Goal: Information Seeking & Learning: Find specific fact

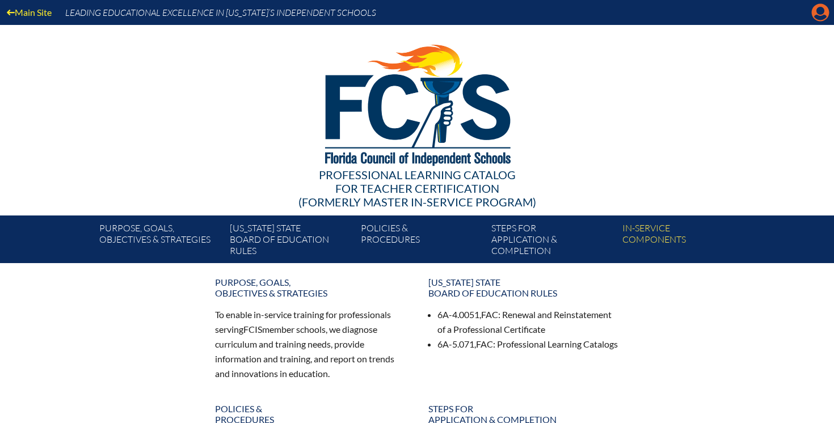
click at [814, 15] on icon at bounding box center [821, 13] width 18 height 18
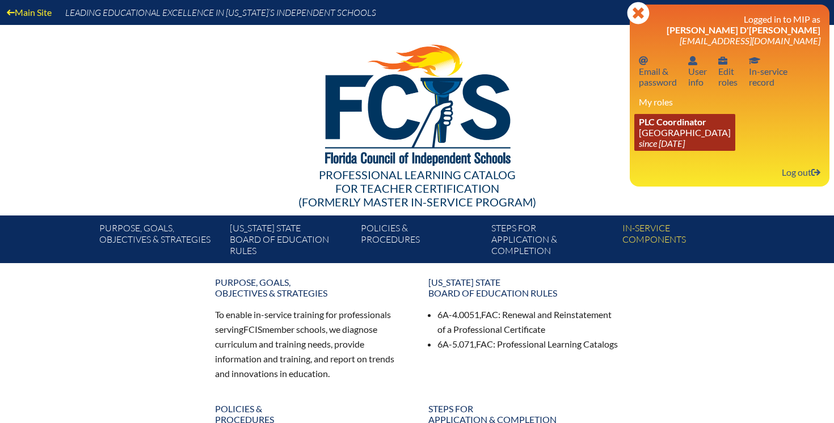
click at [677, 133] on link "PLC Coordinator Lake Highland Preparatory School since 2023 Jun 6" at bounding box center [684, 132] width 101 height 37
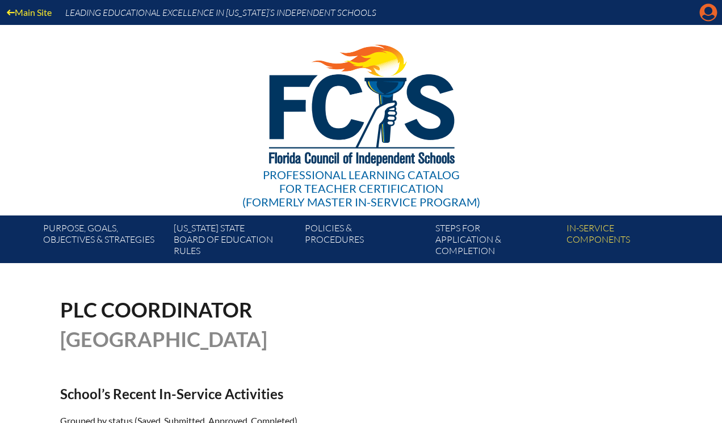
click at [711, 11] on icon "Manage account" at bounding box center [708, 12] width 18 height 18
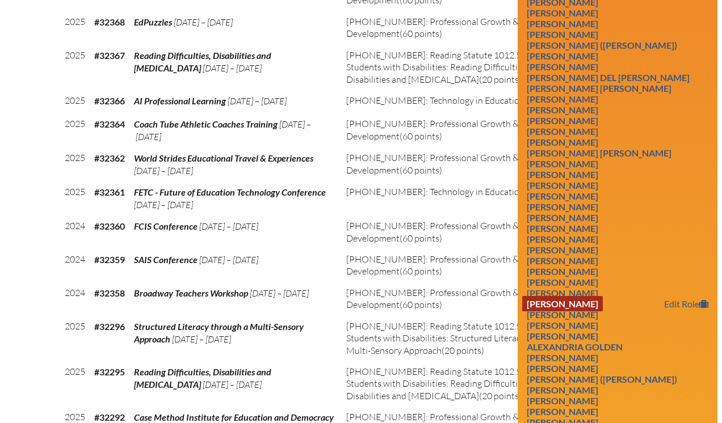
scroll to position [975, 0]
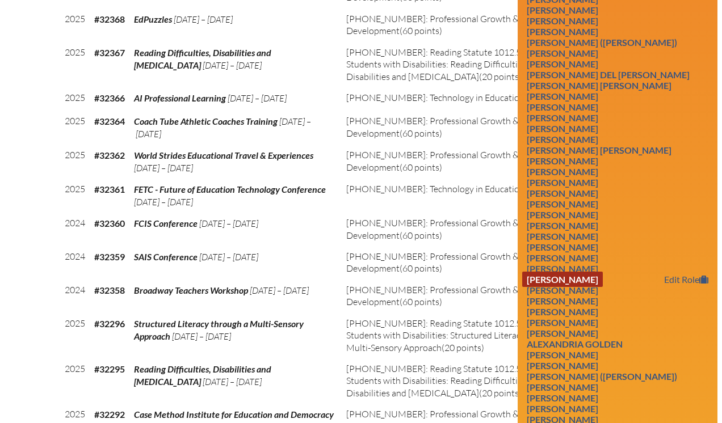
click at [603, 287] on link "Lauren Casebolt Fuhler" at bounding box center [562, 279] width 81 height 15
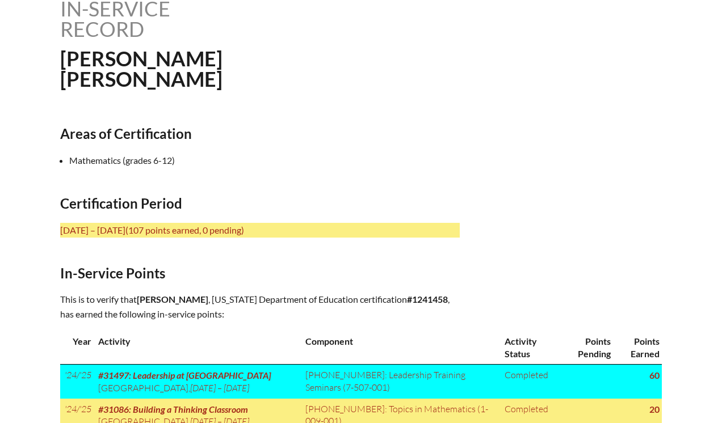
scroll to position [304, 0]
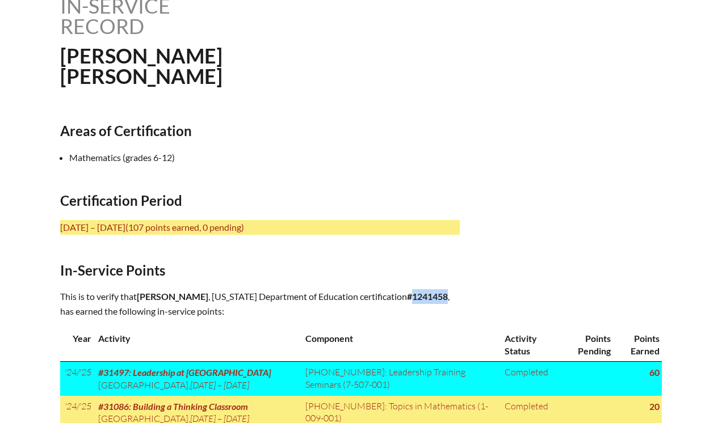
drag, startPoint x: 284, startPoint y: 309, endPoint x: 249, endPoint y: 309, distance: 34.6
click at [407, 302] on b "#1241458" at bounding box center [427, 296] width 41 height 11
copy b "1241458"
click at [391, 150] on li "Mathematics (grades 6-12)" at bounding box center [268, 157] width 399 height 15
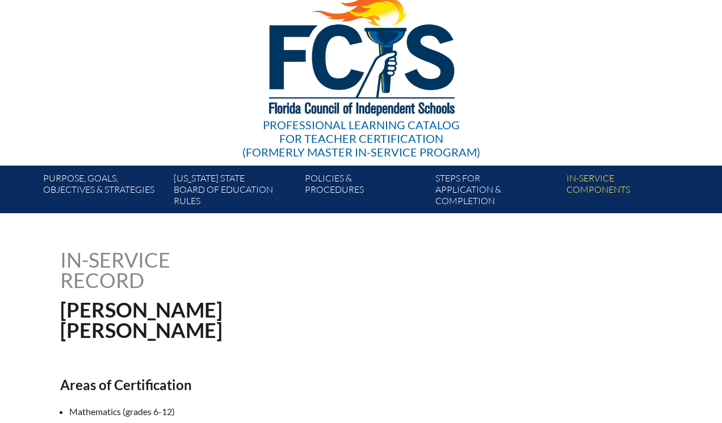
scroll to position [0, 0]
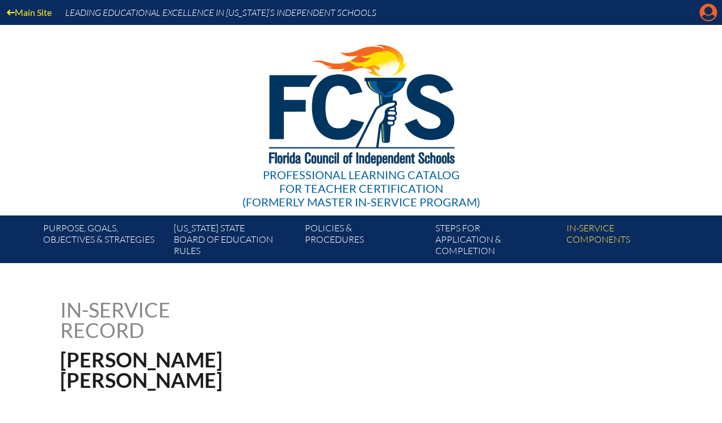
click at [704, 16] on icon "Manage account" at bounding box center [708, 12] width 18 height 18
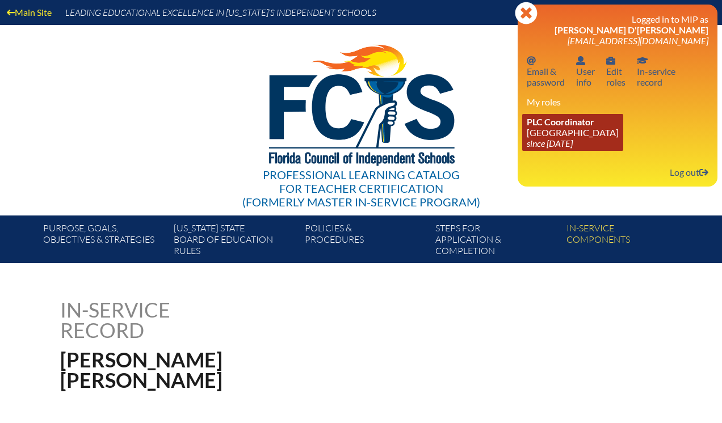
click at [579, 136] on link "PLC Coordinator Lake Highland Preparatory School since 2023 Jun 6" at bounding box center [572, 132] width 101 height 37
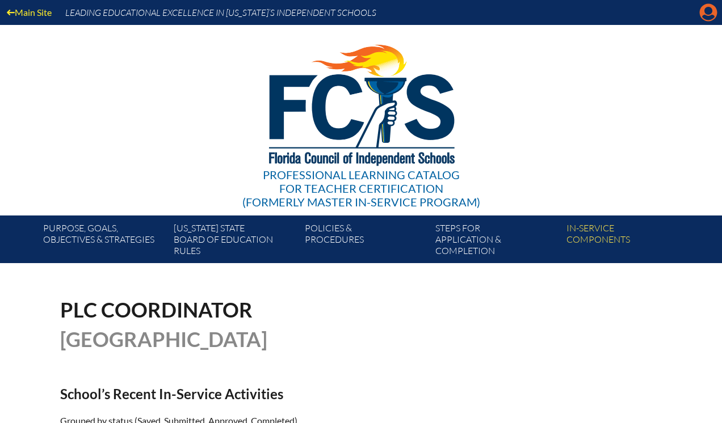
click at [705, 19] on icon "Manage account" at bounding box center [708, 12] width 18 height 18
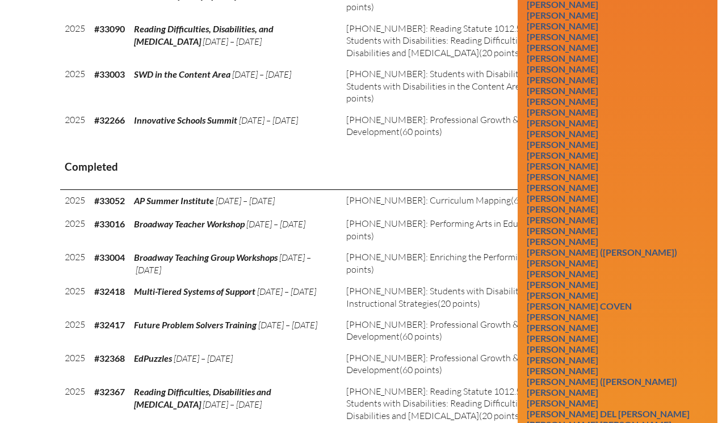
scroll to position [637, 0]
click at [557, 356] on link "Aziz Dalil" at bounding box center [562, 348] width 81 height 15
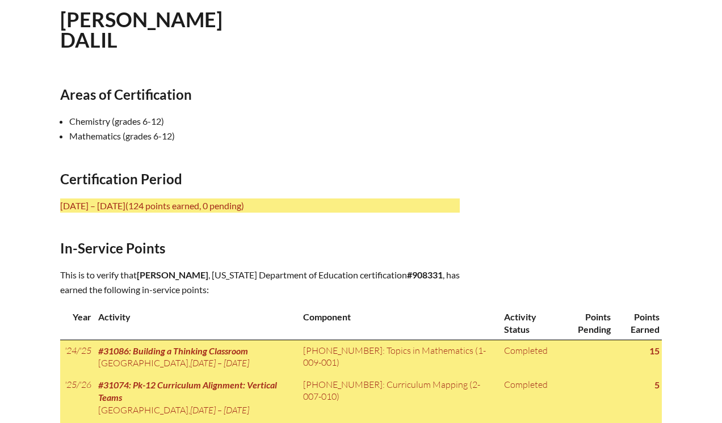
scroll to position [341, 0]
drag, startPoint x: 373, startPoint y: 271, endPoint x: 408, endPoint y: 271, distance: 35.7
click at [408, 271] on b "#908331" at bounding box center [425, 274] width 36 height 11
copy b "#908331"
drag, startPoint x: 381, startPoint y: 273, endPoint x: 91, endPoint y: 1, distance: 397.4
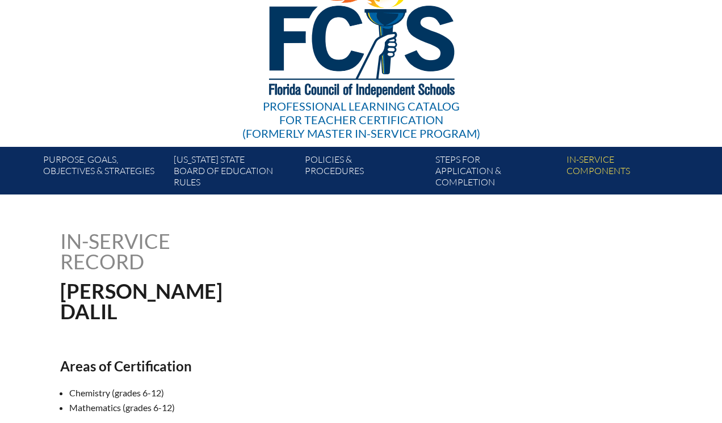
scroll to position [0, 0]
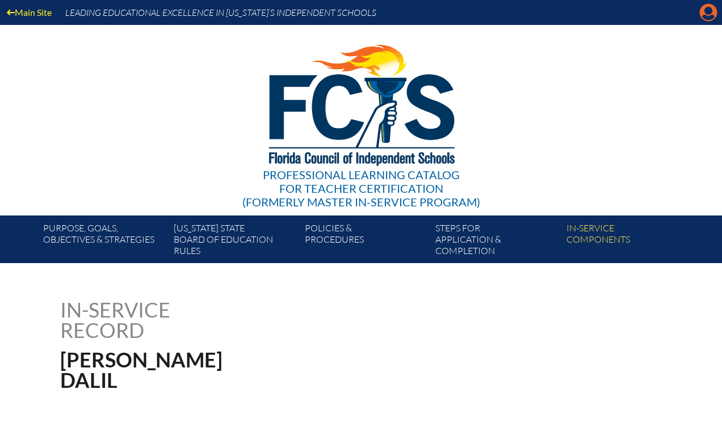
click at [708, 14] on icon "Manage account" at bounding box center [708, 12] width 18 height 18
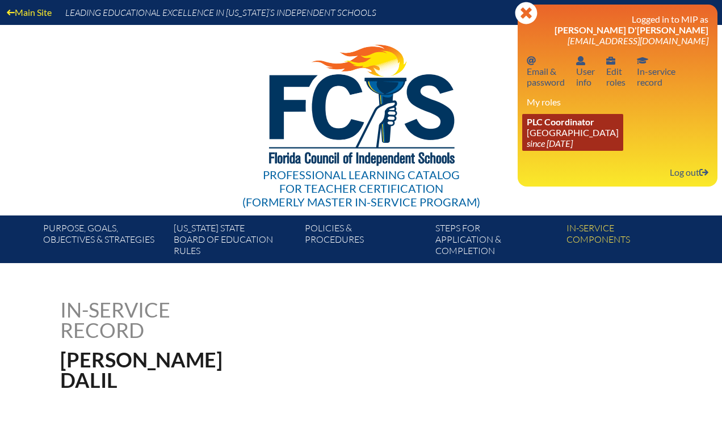
click at [572, 148] on icon "since [DATE]" at bounding box center [550, 143] width 46 height 11
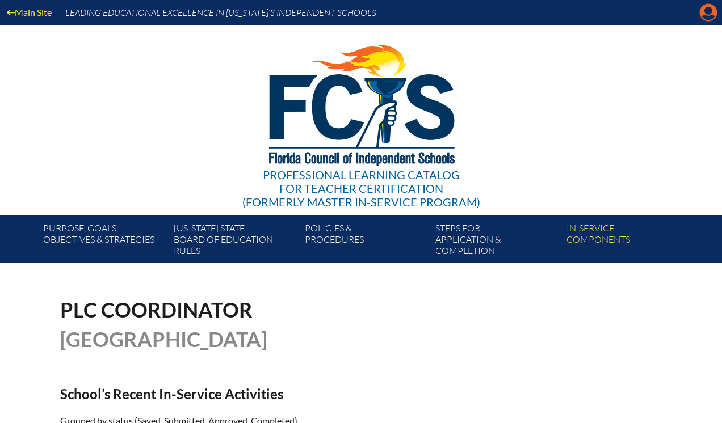
click at [705, 9] on icon "Manage account" at bounding box center [708, 12] width 18 height 18
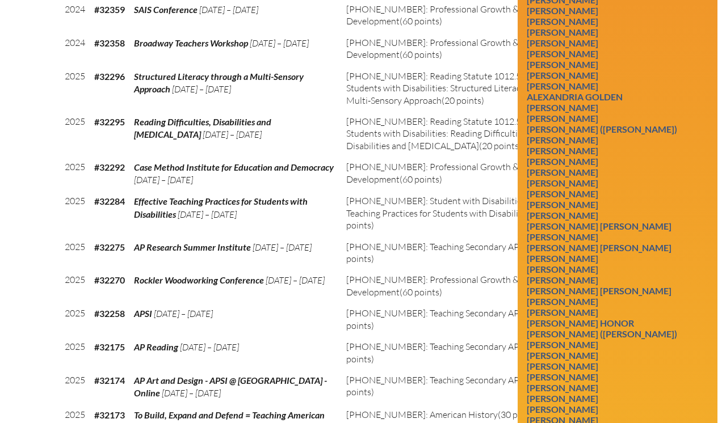
scroll to position [1225, 0]
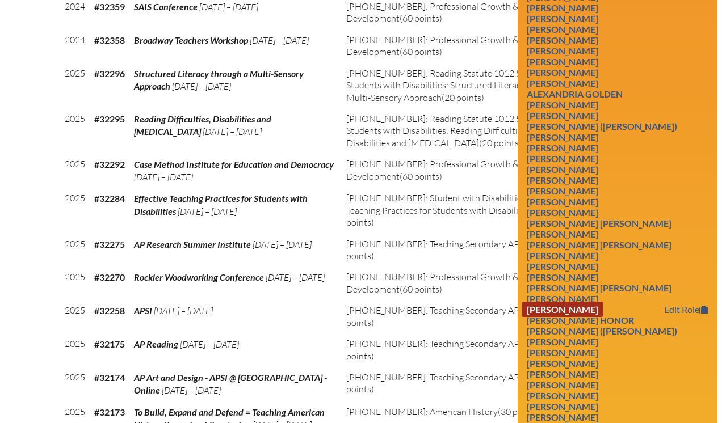
click at [568, 317] on link "Russell Hinton" at bounding box center [562, 309] width 81 height 15
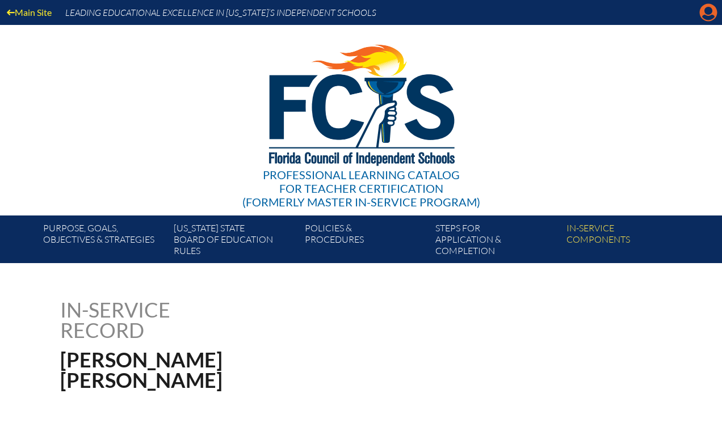
click at [704, 13] on icon at bounding box center [709, 13] width 18 height 18
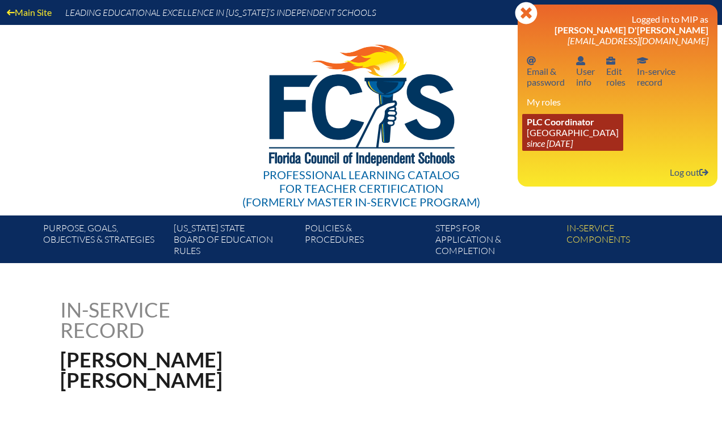
click at [573, 127] on span "PLC Coordinator" at bounding box center [561, 121] width 68 height 11
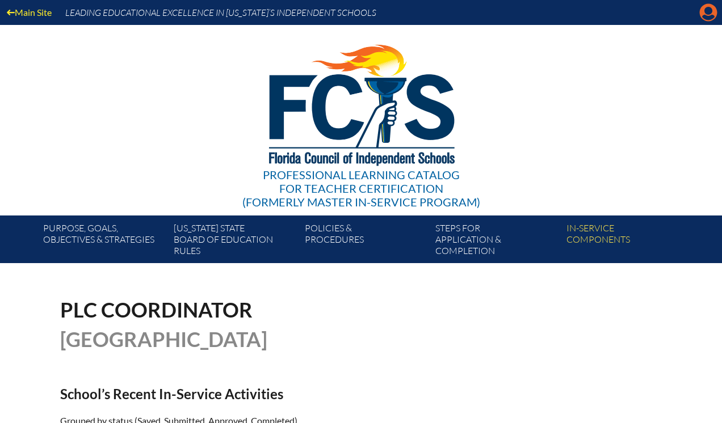
click at [702, 10] on icon at bounding box center [709, 13] width 18 height 18
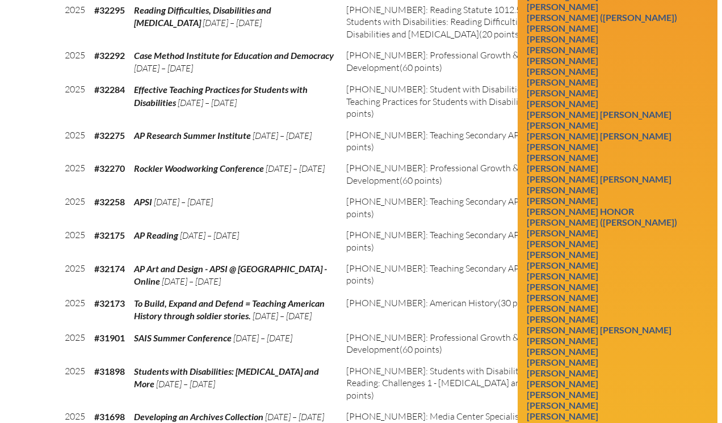
scroll to position [1334, 0]
click at [570, 327] on link "Danielle Kasprzak" at bounding box center [562, 319] width 81 height 15
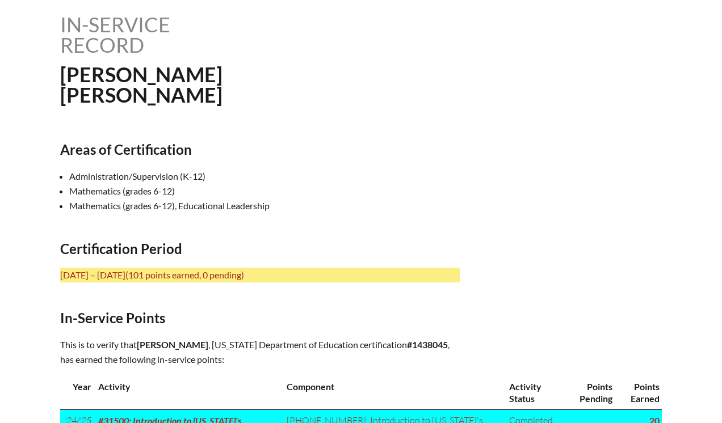
scroll to position [287, 0]
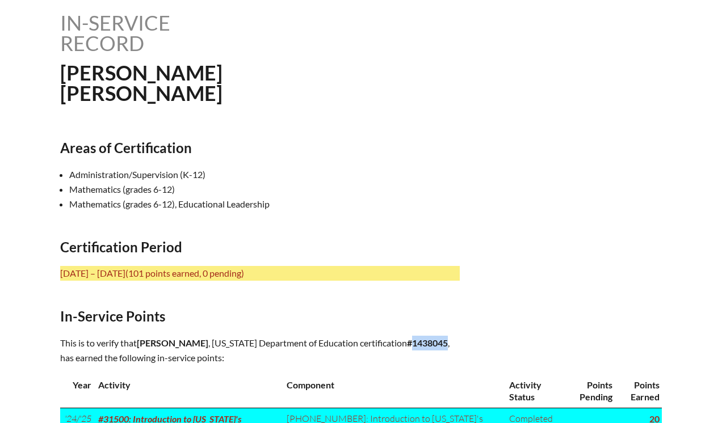
drag, startPoint x: 247, startPoint y: 357, endPoint x: 281, endPoint y: 360, distance: 34.2
click at [407, 348] on b "#1438045" at bounding box center [427, 343] width 41 height 11
drag, startPoint x: 285, startPoint y: 356, endPoint x: 247, endPoint y: 353, distance: 37.5
click at [247, 353] on p "This is to verify that [PERSON_NAME] , [US_STATE] Department of Education certi…" at bounding box center [259, 351] width 399 height 30
copy b "1438045"
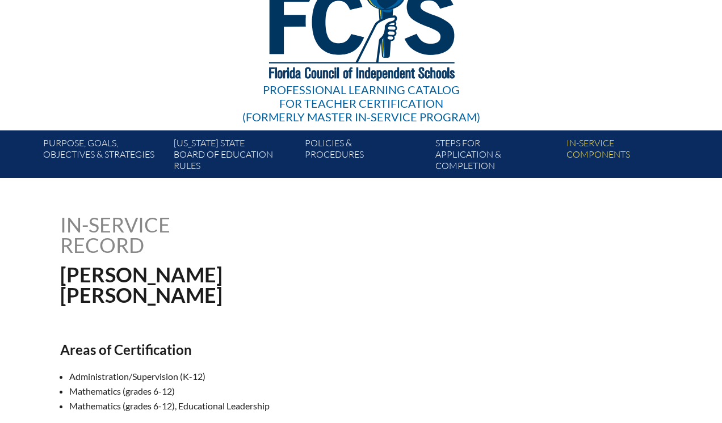
scroll to position [0, 0]
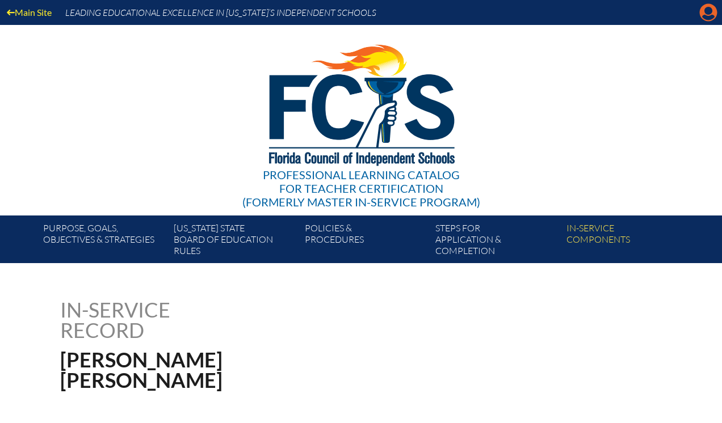
click at [710, 18] on icon "Manage account" at bounding box center [708, 12] width 18 height 18
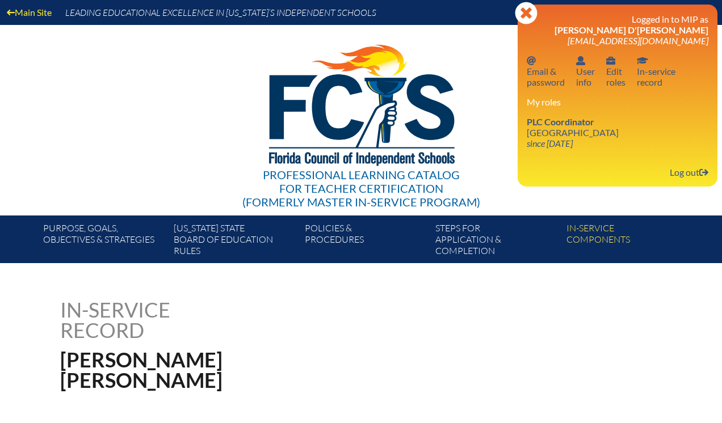
click at [573, 155] on div "Logged in to MIP as [PERSON_NAME] D'[PERSON_NAME] [EMAIL_ADDRESS][DOMAIN_NAME] …" at bounding box center [618, 96] width 182 height 164
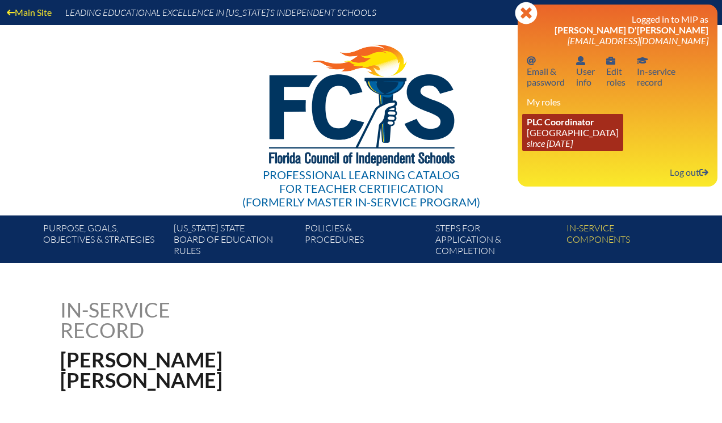
click at [568, 127] on span "PLC Coordinator" at bounding box center [561, 121] width 68 height 11
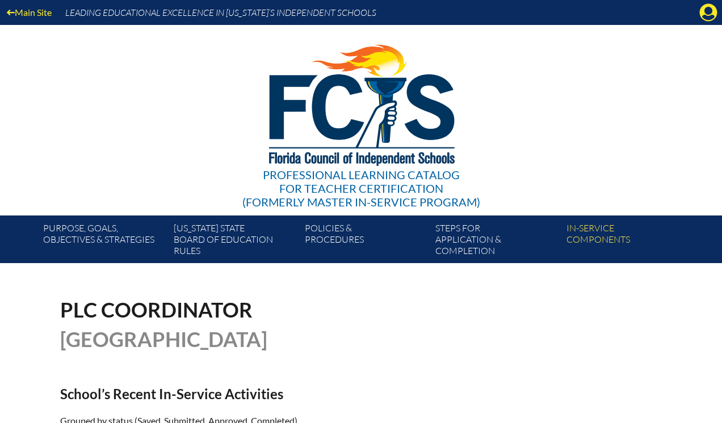
click at [697, 11] on div "Main Site Leading Educational Excellence in Florida’s Independent Schools" at bounding box center [361, 12] width 722 height 25
click at [706, 14] on icon at bounding box center [709, 13] width 18 height 18
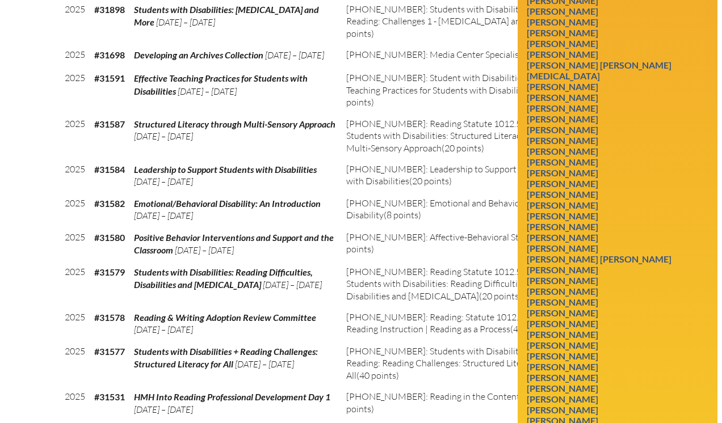
scroll to position [1703, 0]
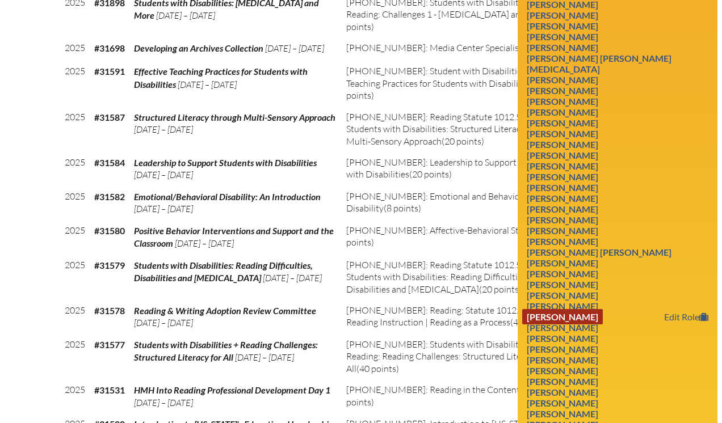
click at [569, 325] on link "Randy O'Neal" at bounding box center [562, 316] width 81 height 15
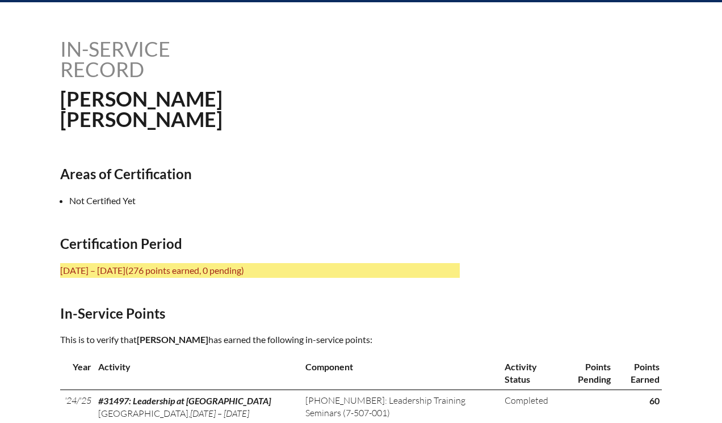
scroll to position [266, 0]
